Goal: Transaction & Acquisition: Purchase product/service

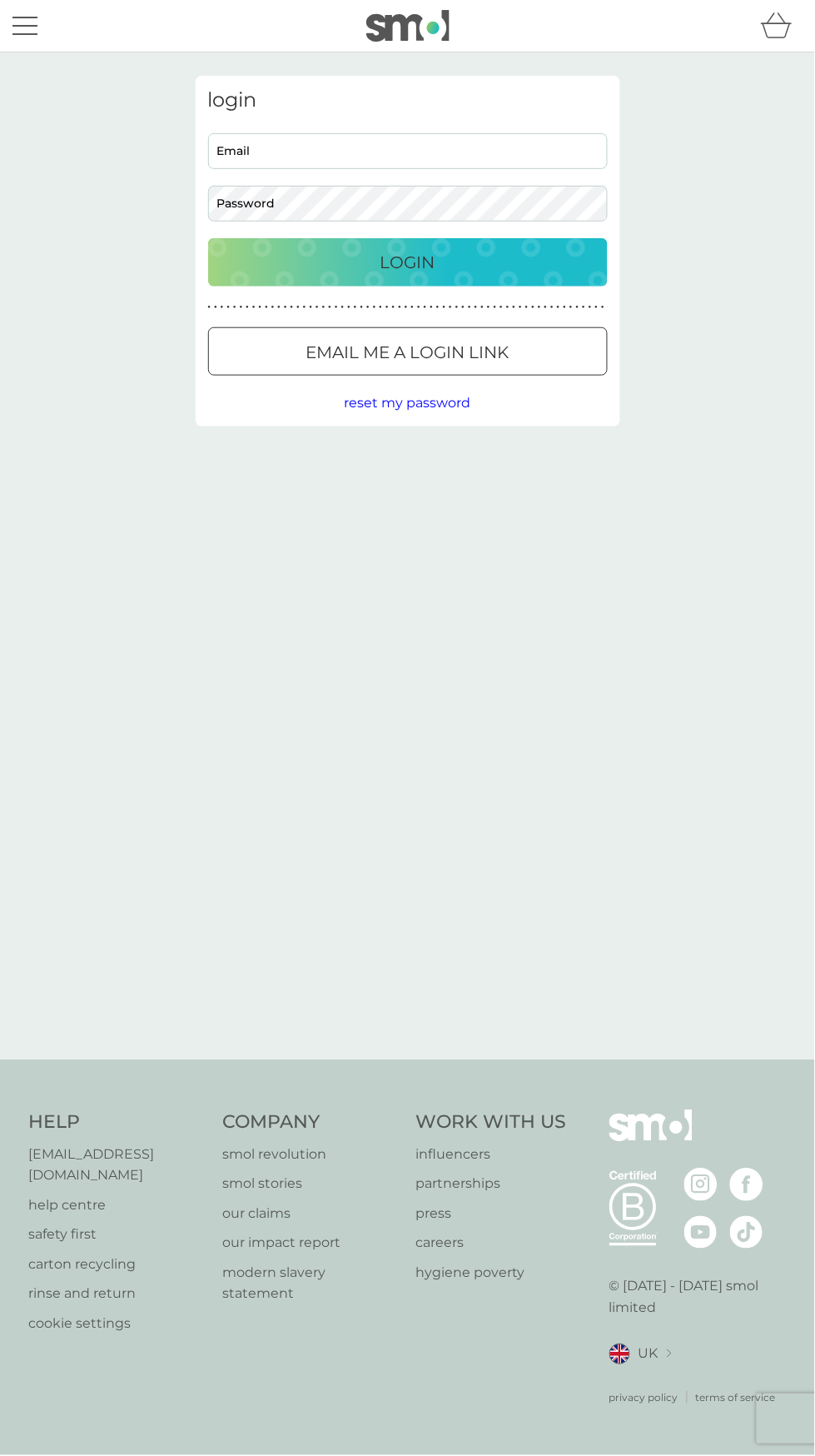
click at [538, 143] on input "Email" at bounding box center [408, 151] width 400 height 36
type input "gill_watson2001@yahoo.com"
click at [208, 239] on button "Login" at bounding box center [408, 263] width 400 height 48
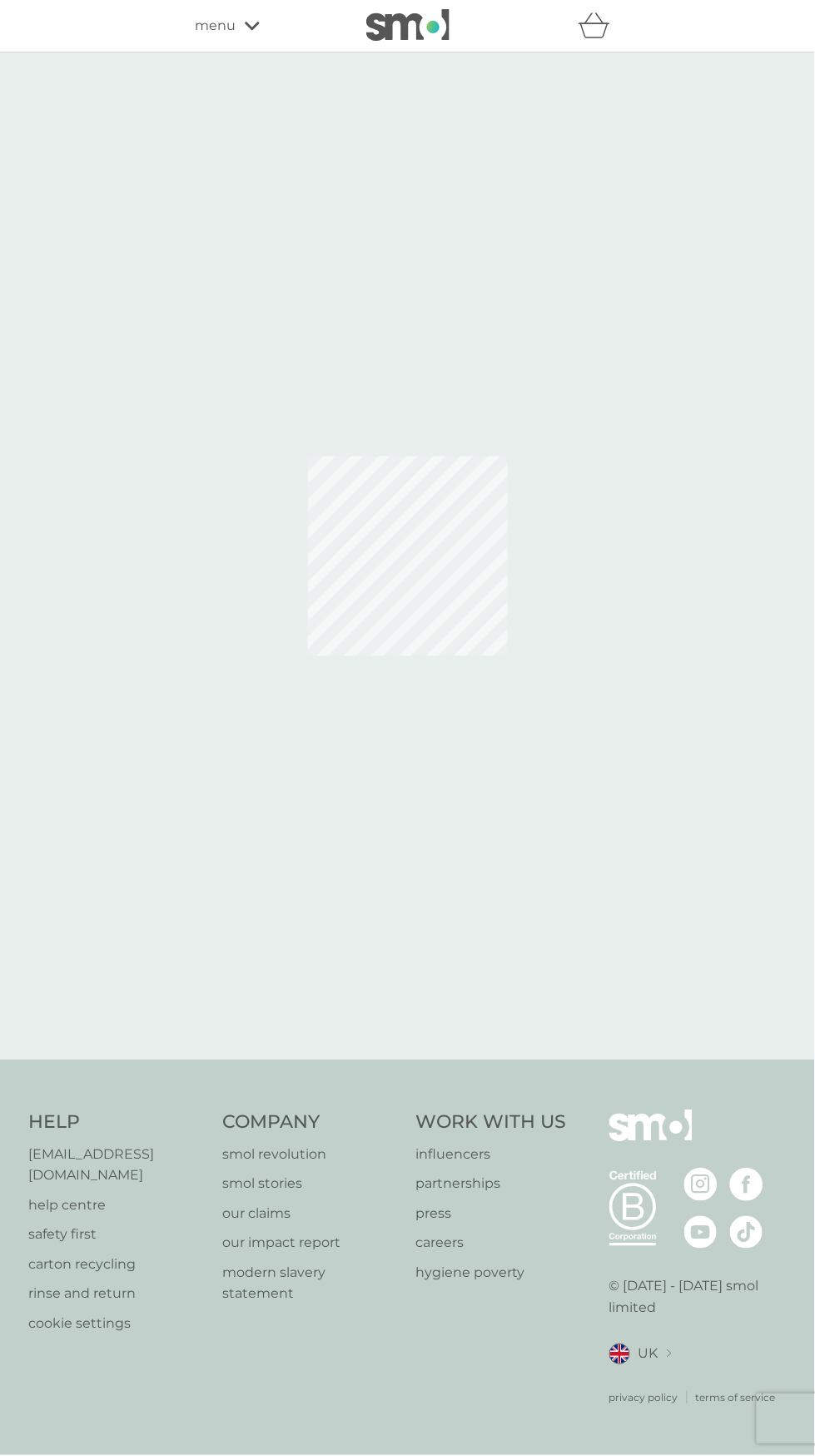
select select "119"
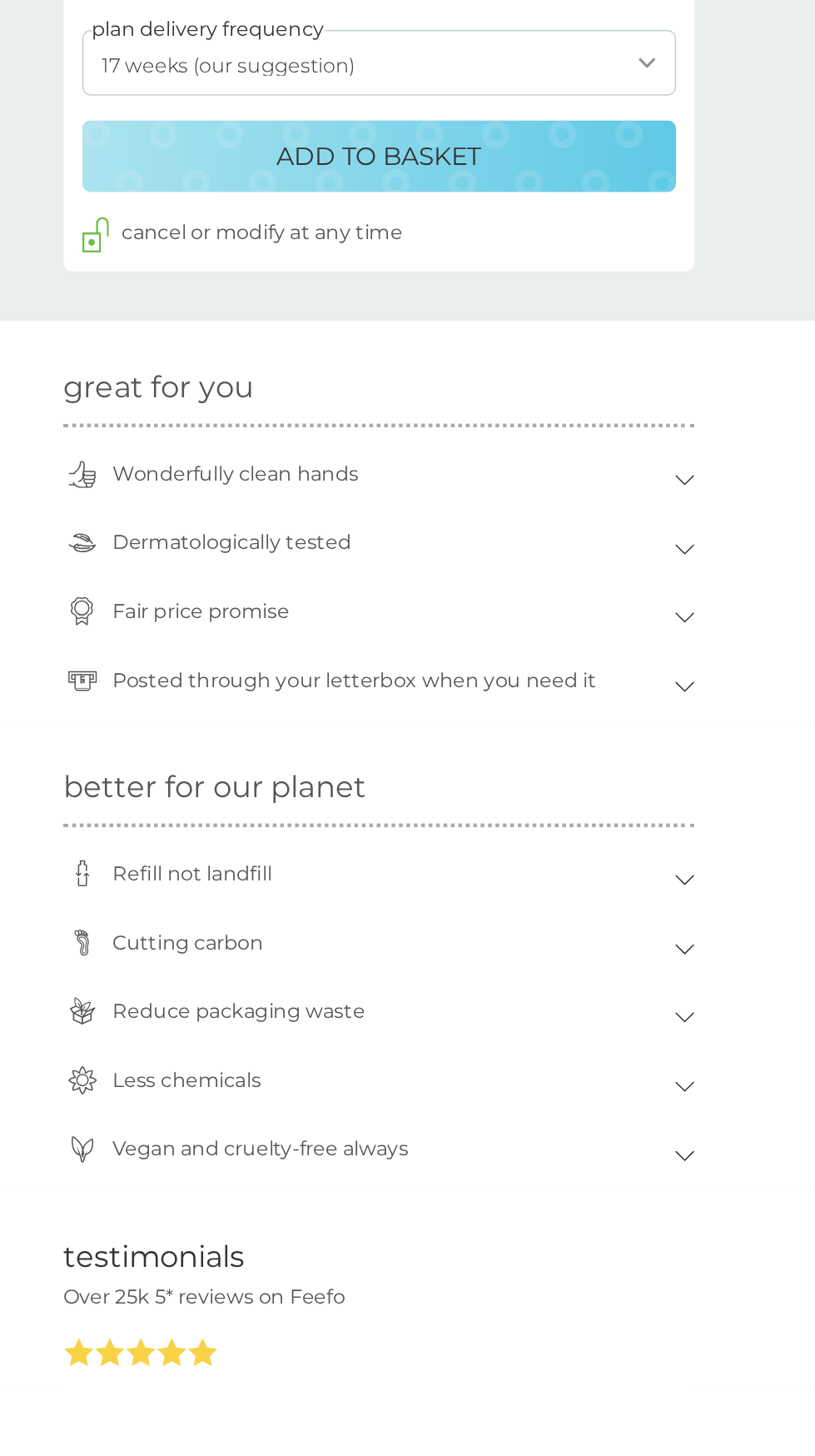
scroll to position [514, 0]
